Goal: Transaction & Acquisition: Purchase product/service

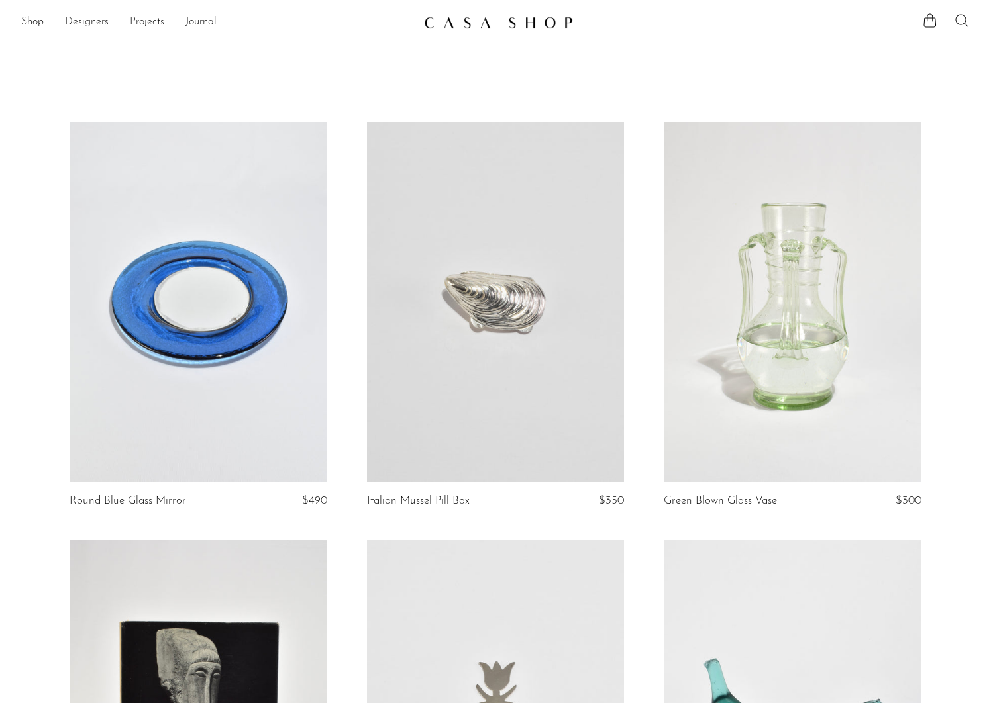
click at [965, 21] on icon at bounding box center [962, 21] width 16 height 16
type input "shell"
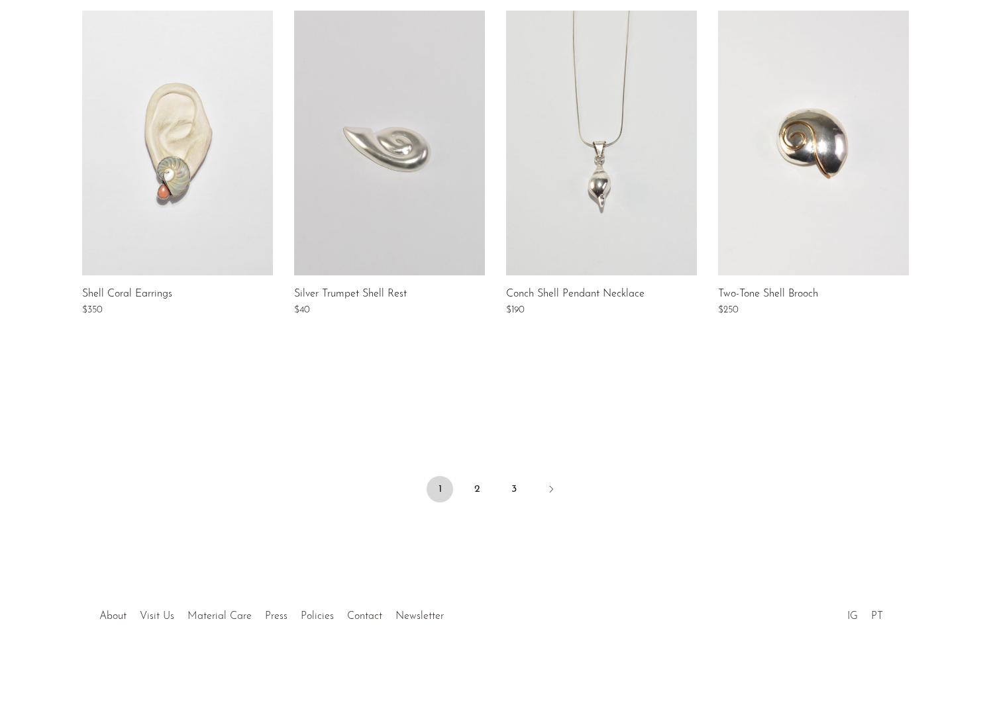
scroll to position [936, 0]
click at [476, 491] on link "2" at bounding box center [477, 491] width 26 height 26
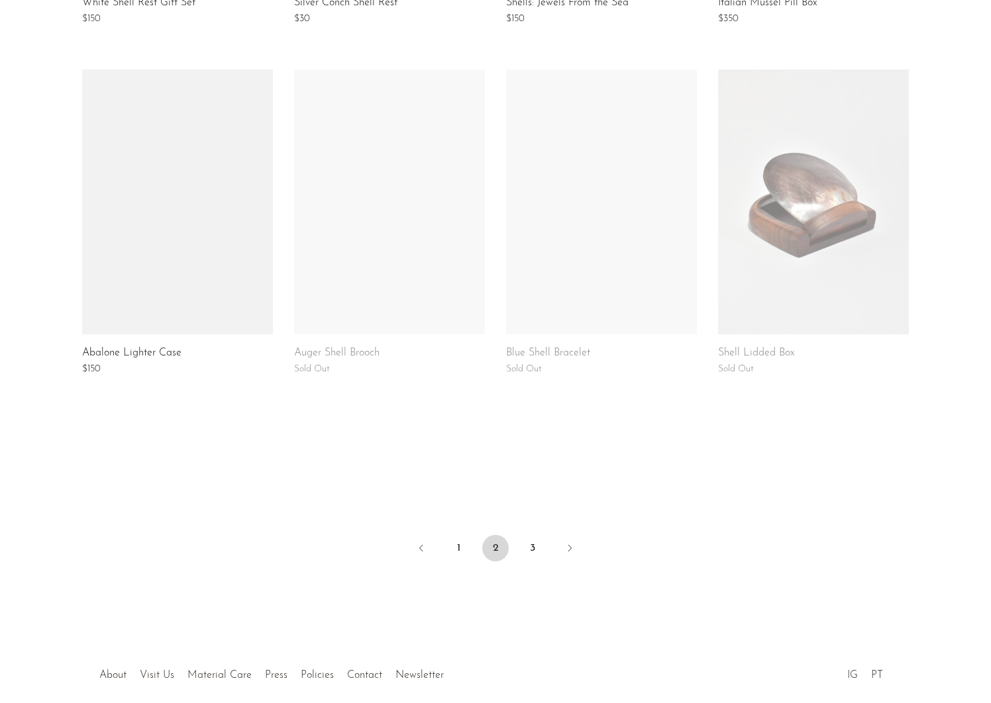
scroll to position [880, 0]
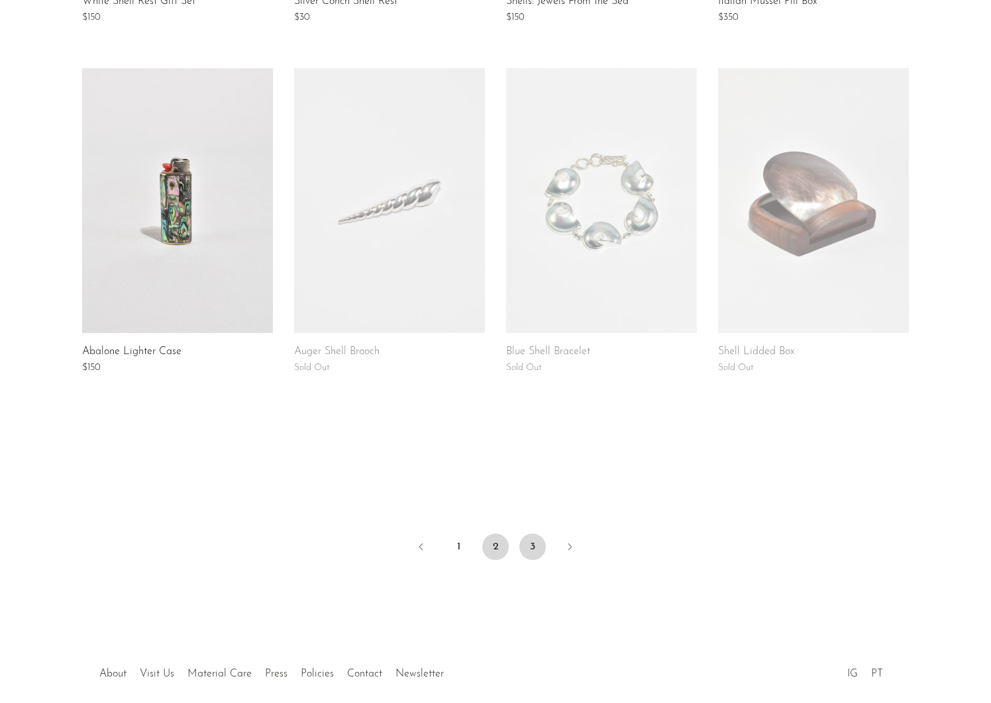
click at [538, 548] on link "3" at bounding box center [532, 547] width 26 height 26
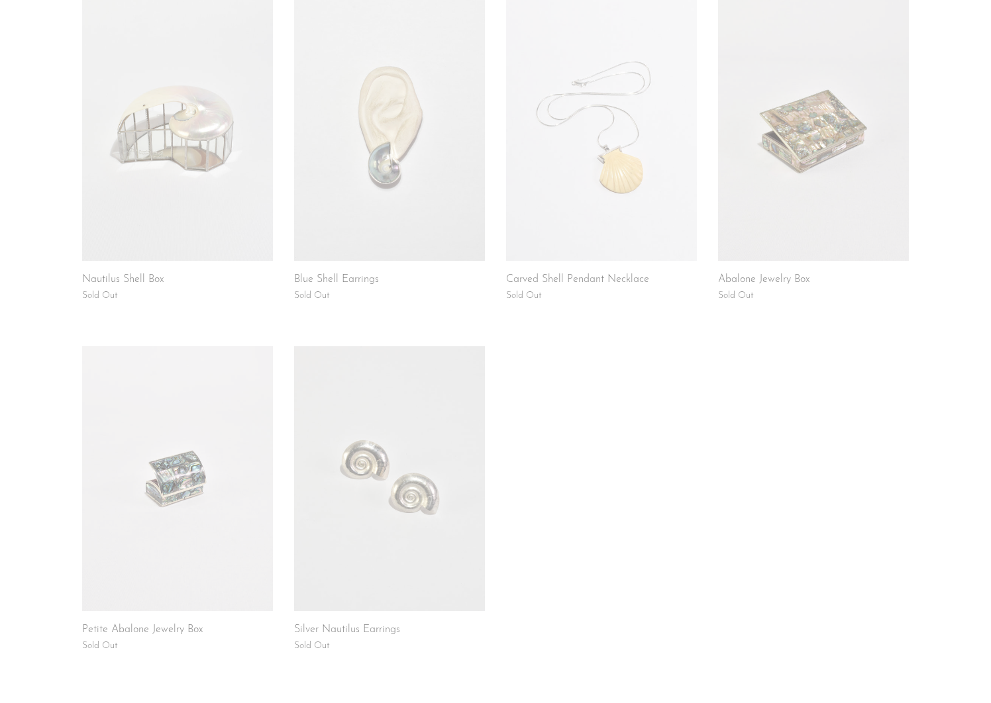
scroll to position [607, 0]
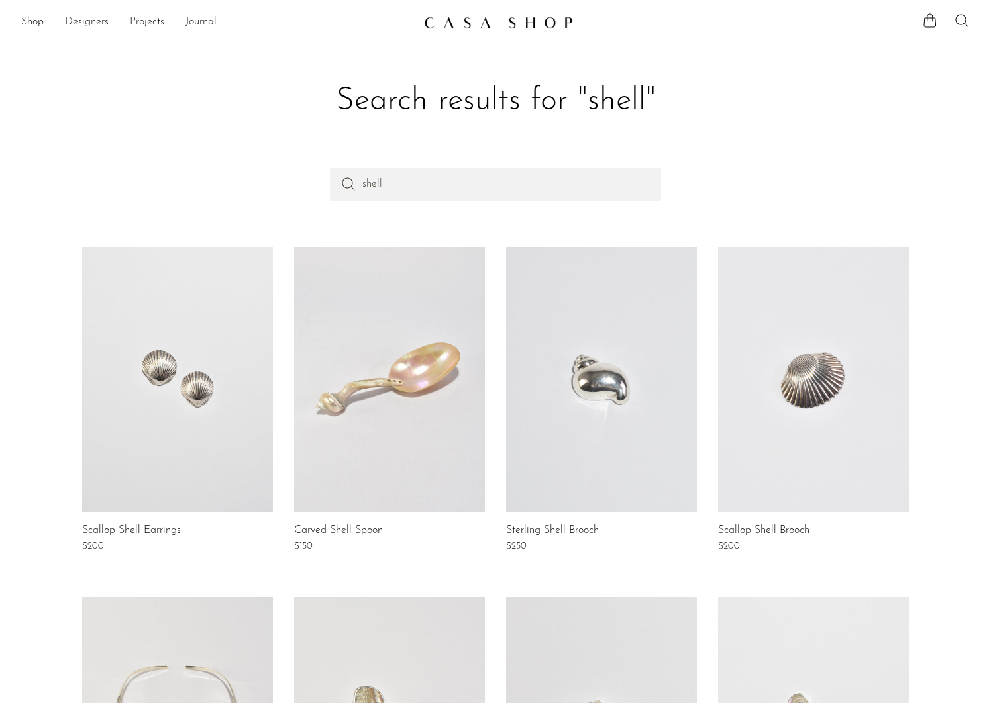
scroll to position [936, 0]
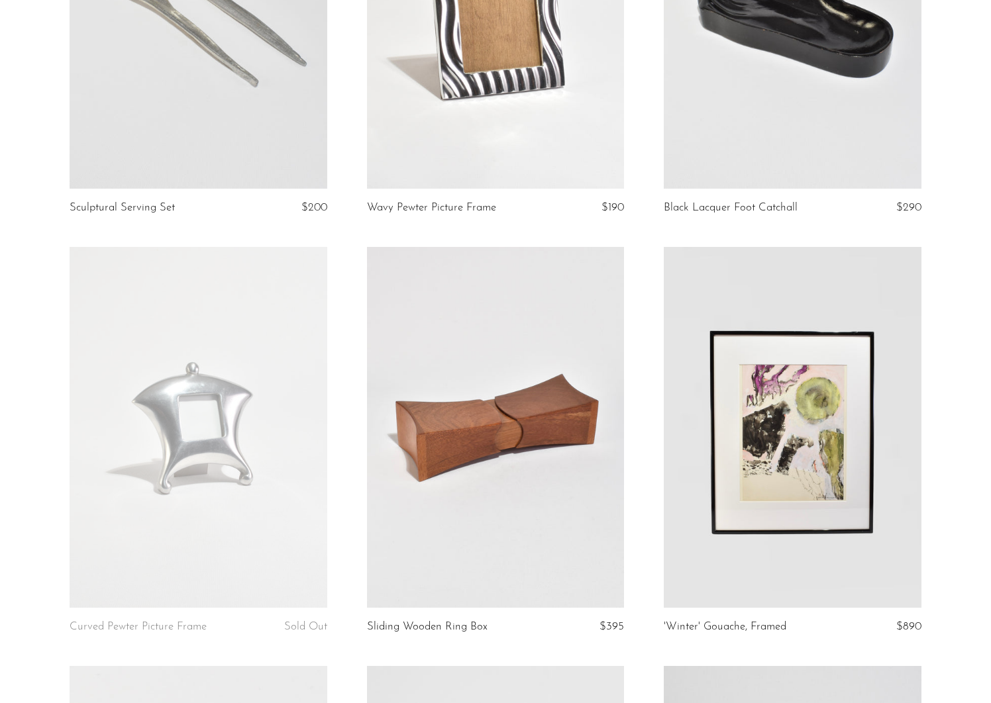
scroll to position [1968, 0]
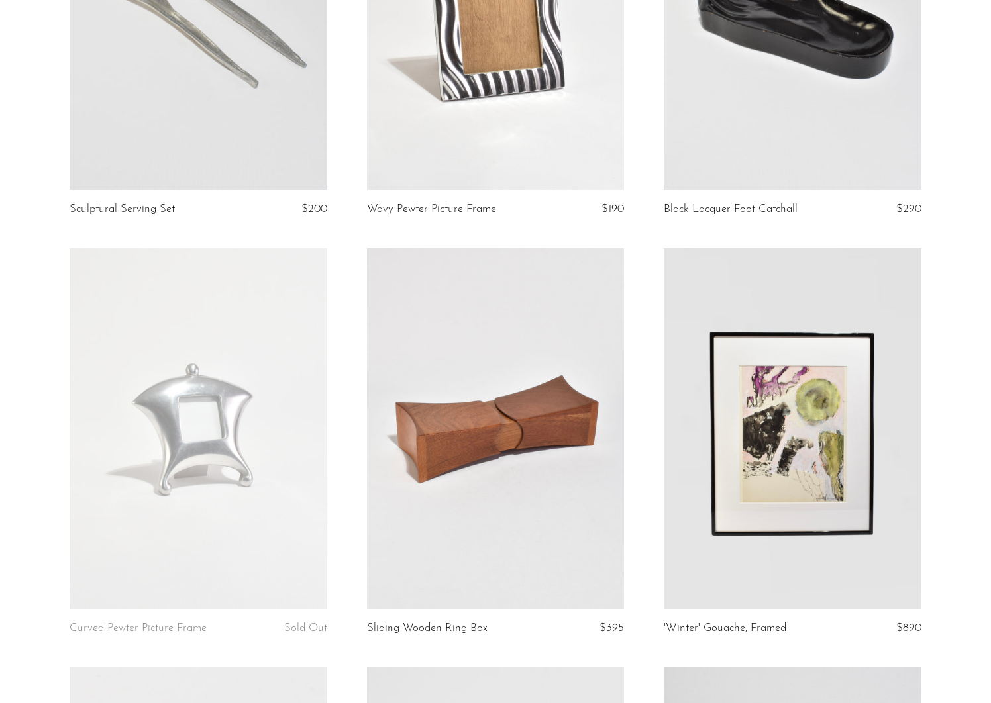
click at [745, 97] on link at bounding box center [793, 10] width 258 height 360
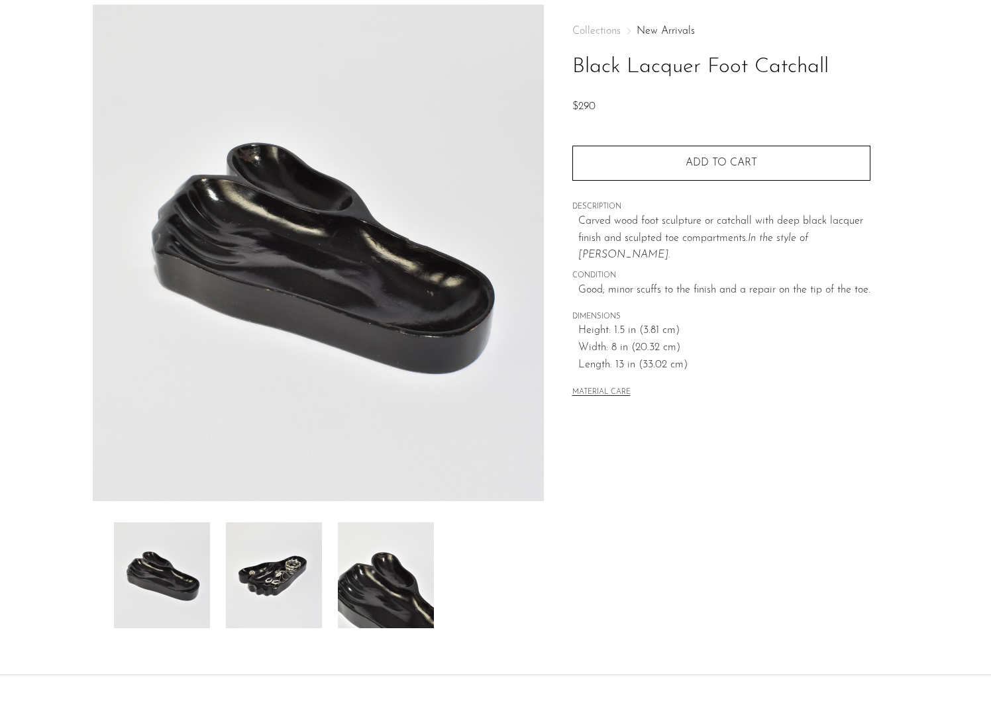
scroll to position [58, 0]
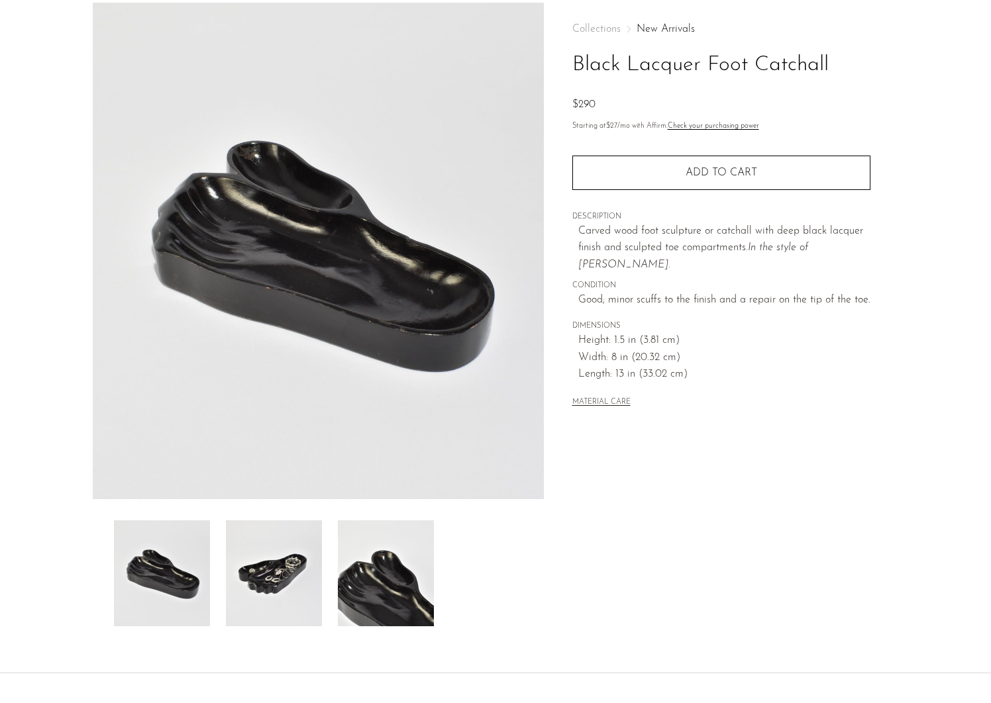
click at [382, 609] on img at bounding box center [386, 574] width 96 height 106
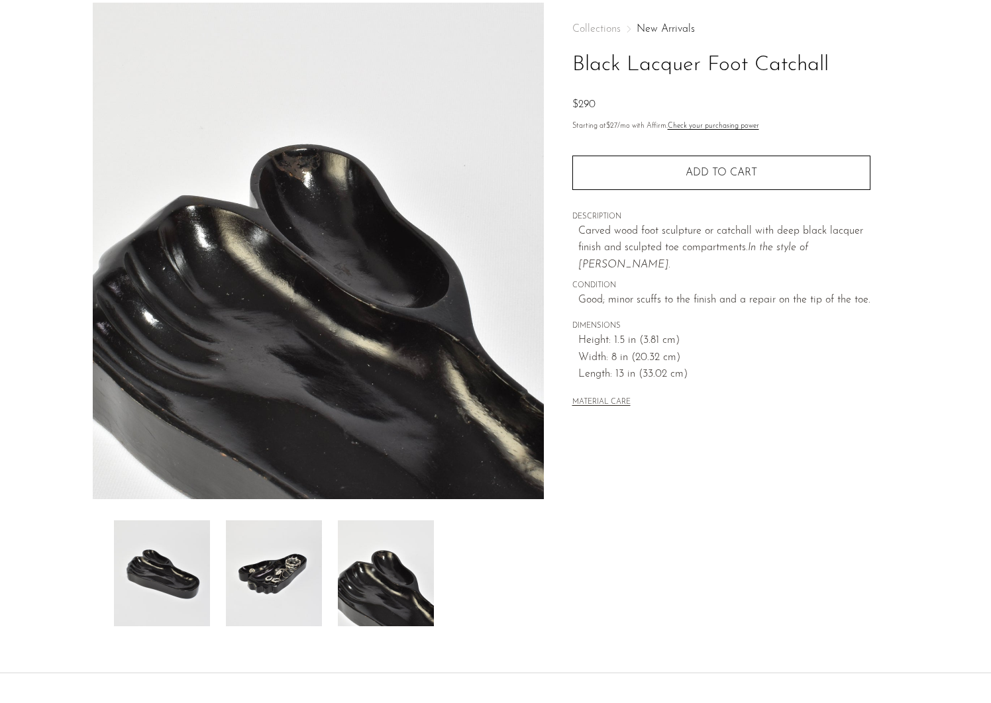
click at [305, 605] on img at bounding box center [274, 574] width 96 height 106
